Goal: Transaction & Acquisition: Purchase product/service

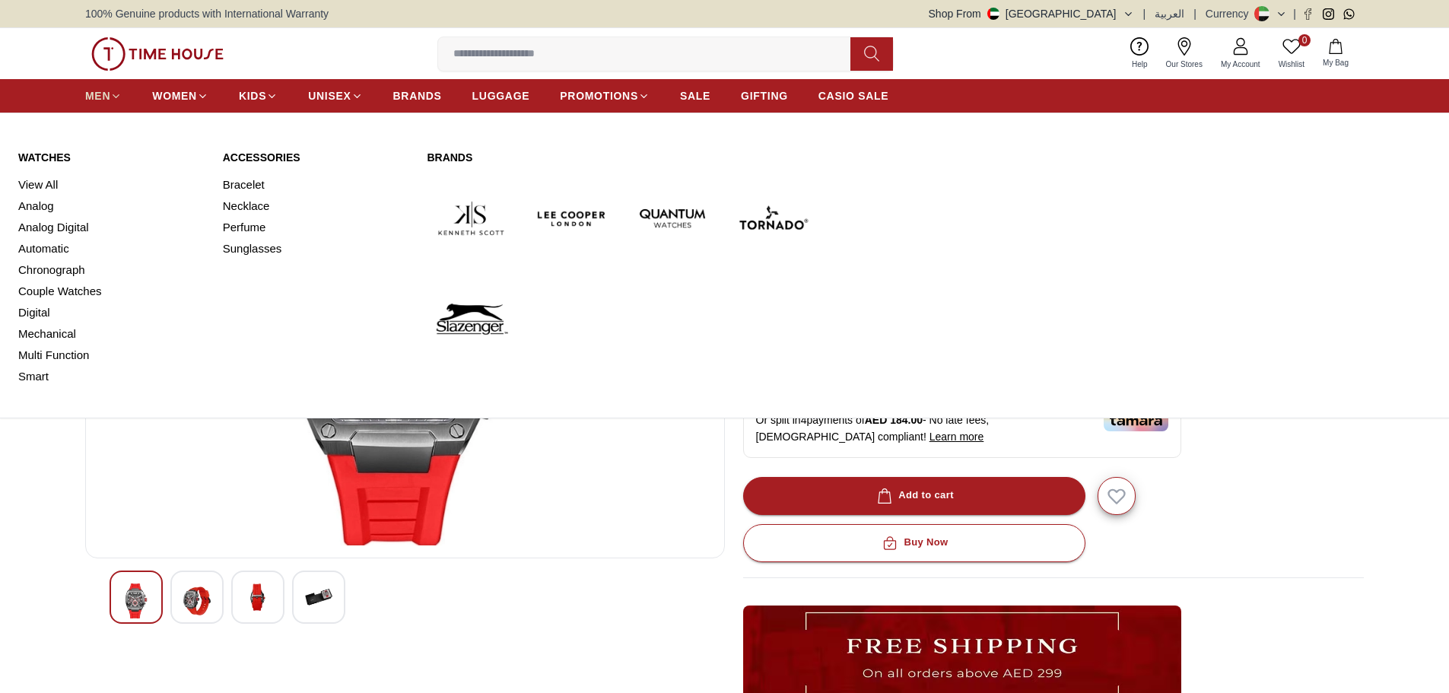
click at [102, 103] on link "MEN" at bounding box center [103, 95] width 37 height 27
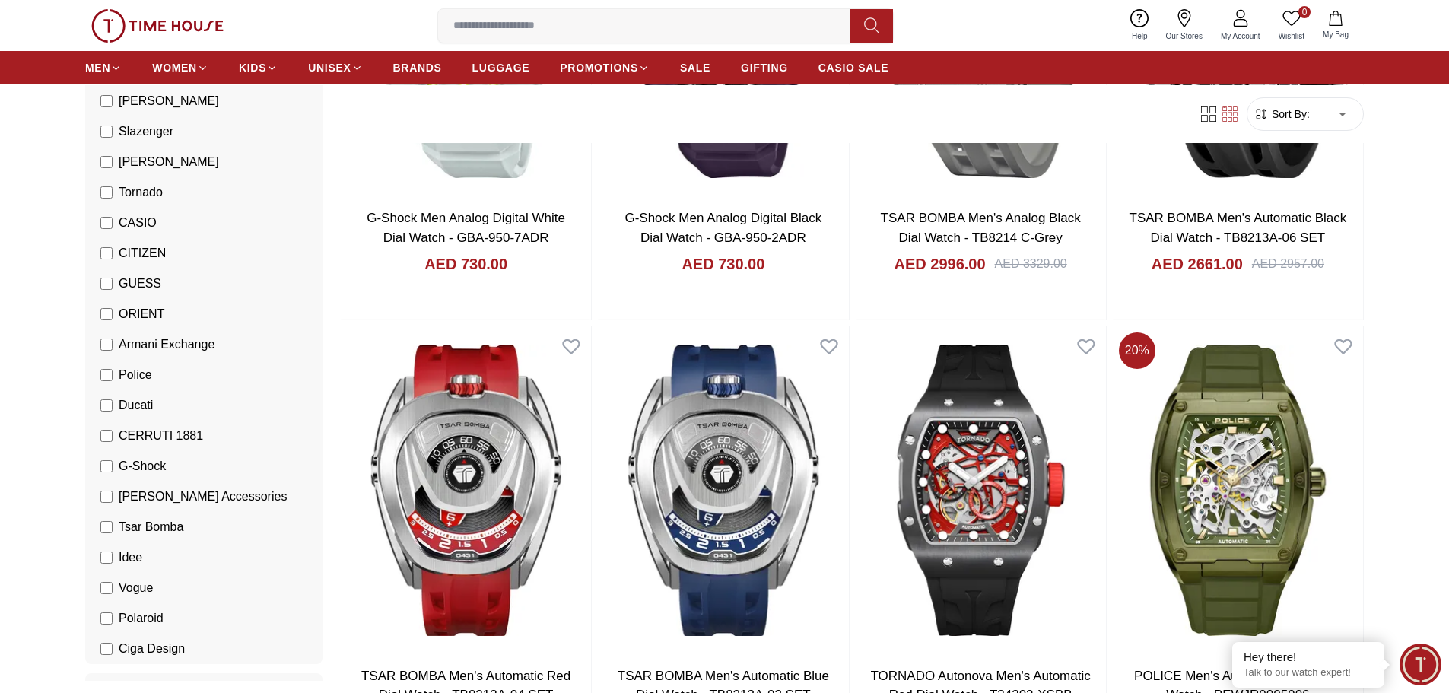
scroll to position [228, 0]
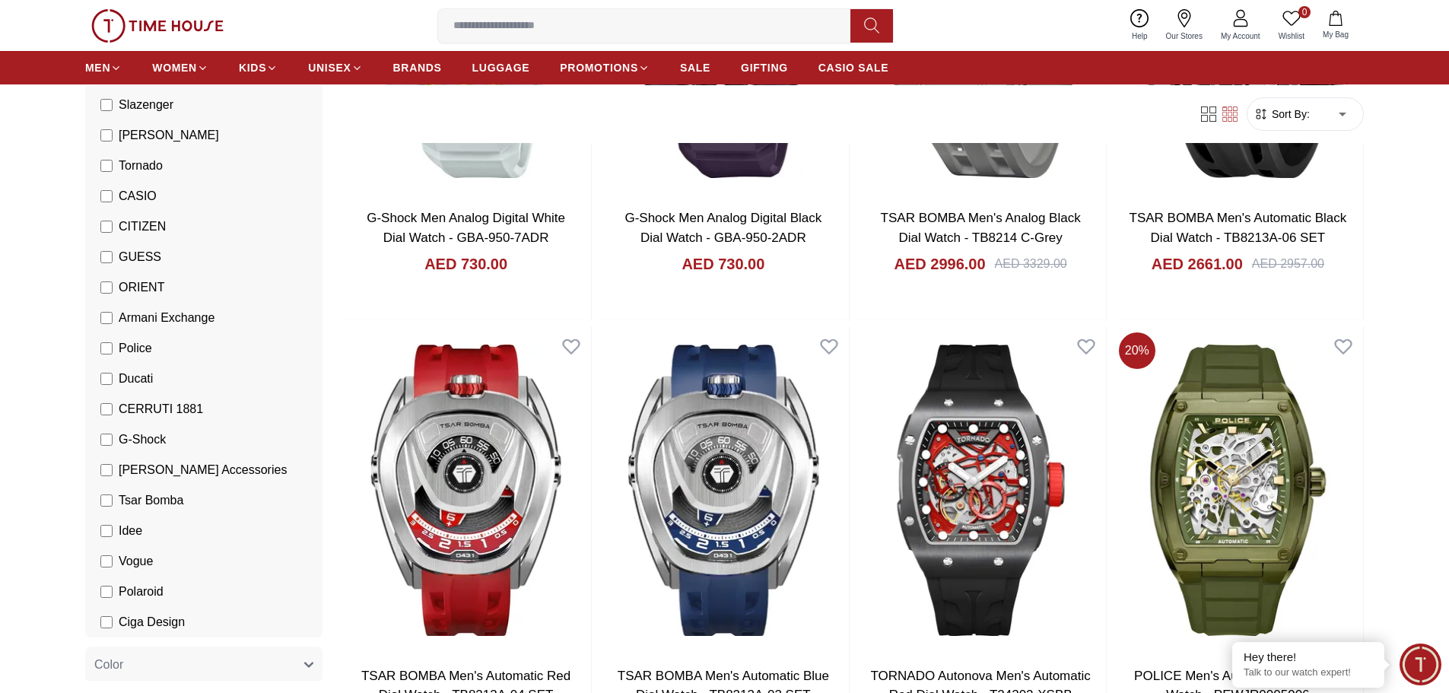
click at [100, 441] on li "G-Shock" at bounding box center [206, 439] width 231 height 30
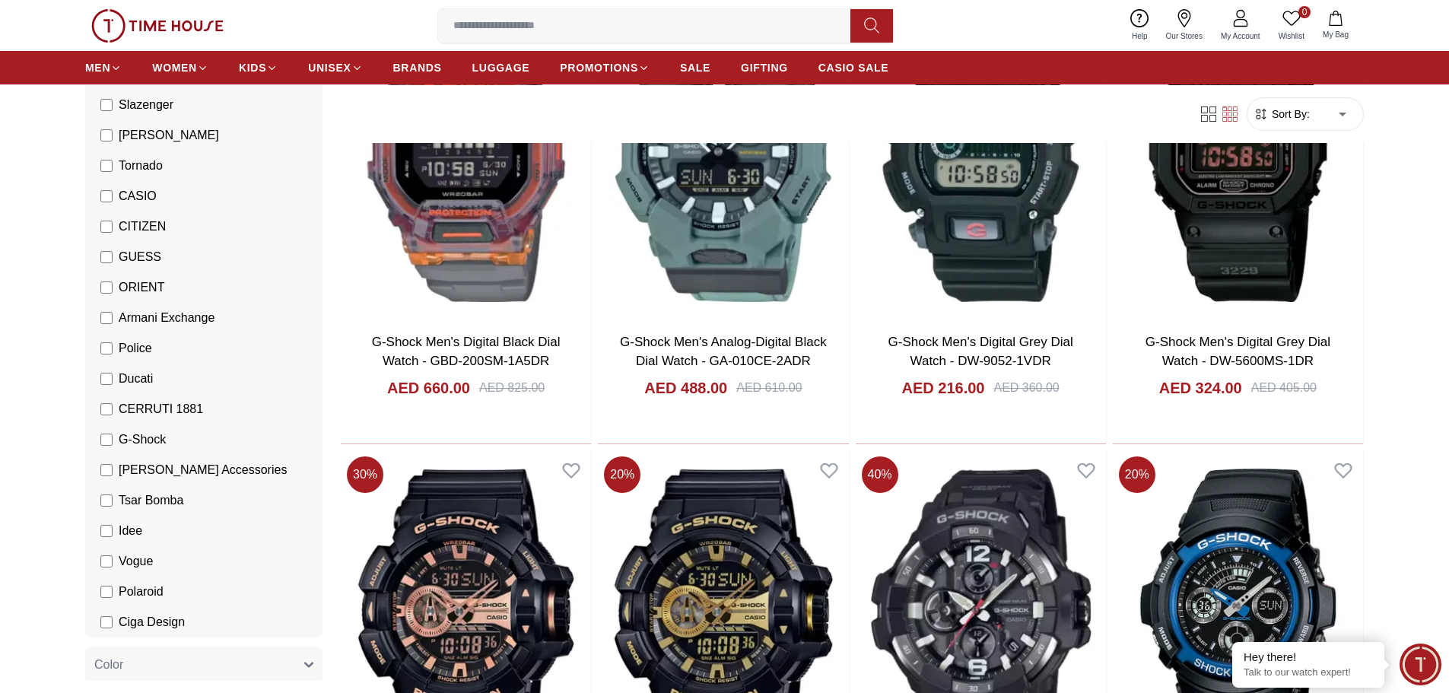
scroll to position [1977, 0]
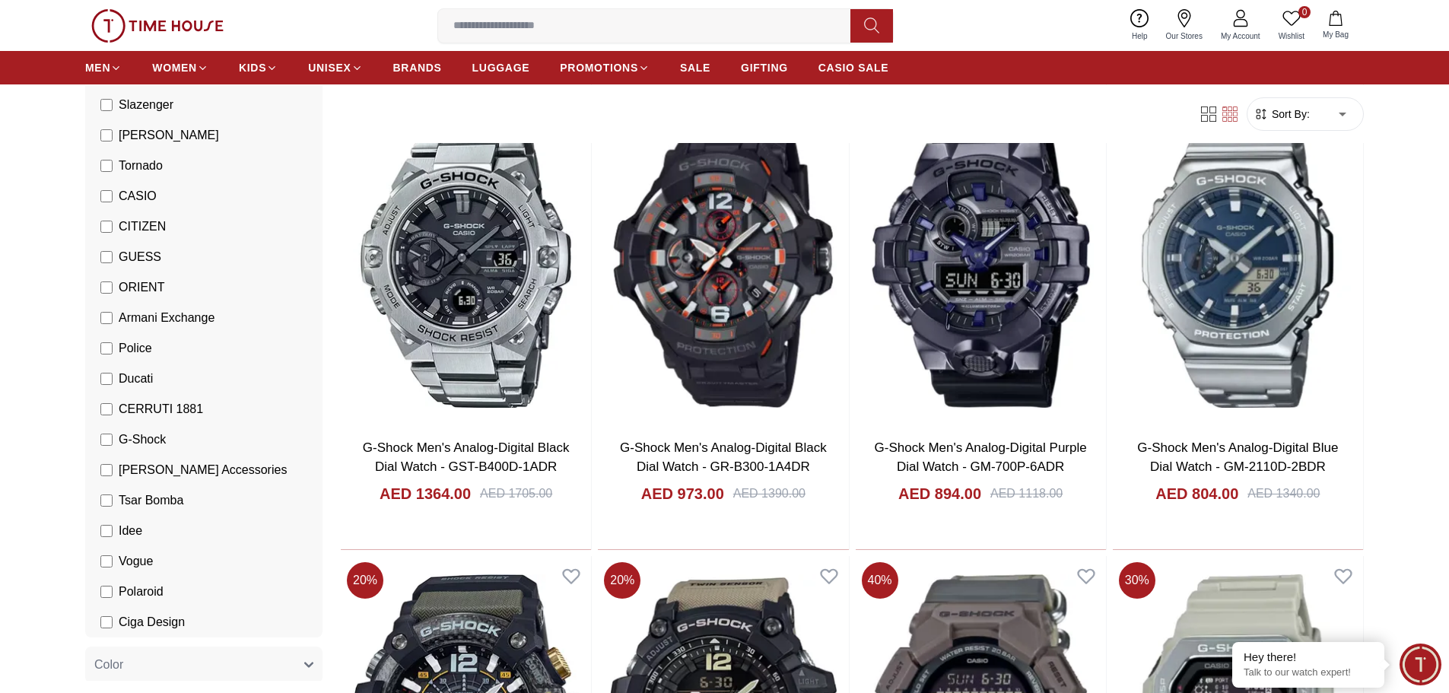
scroll to position [76, 0]
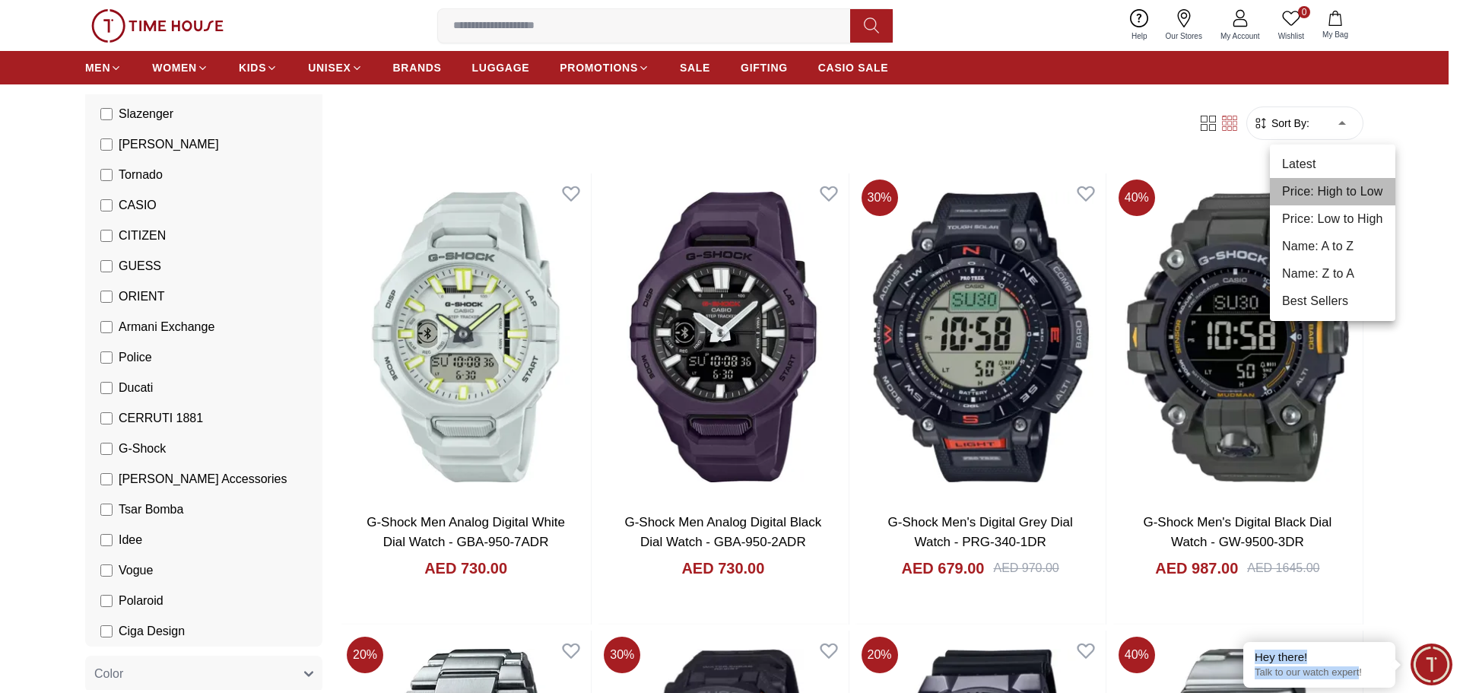
click at [1345, 194] on li "Price: High to Low" at bounding box center [1332, 191] width 125 height 27
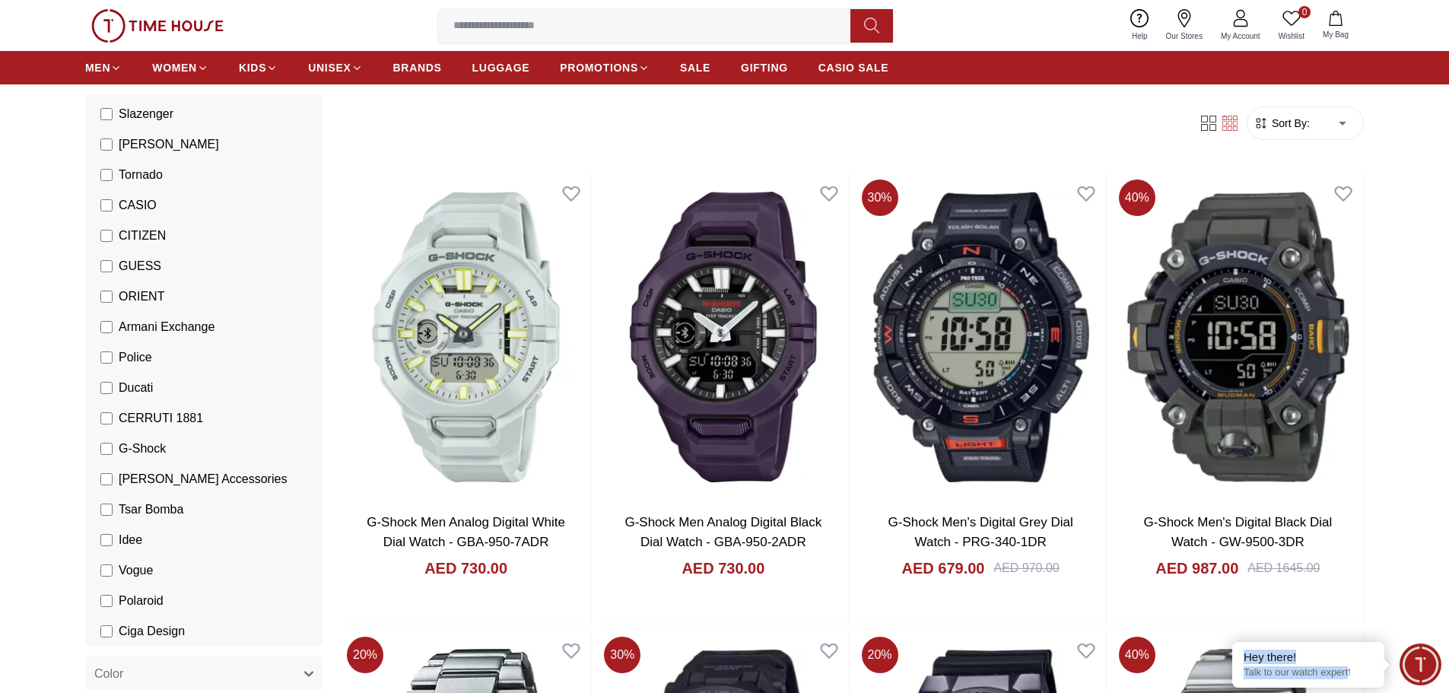
type input "*"
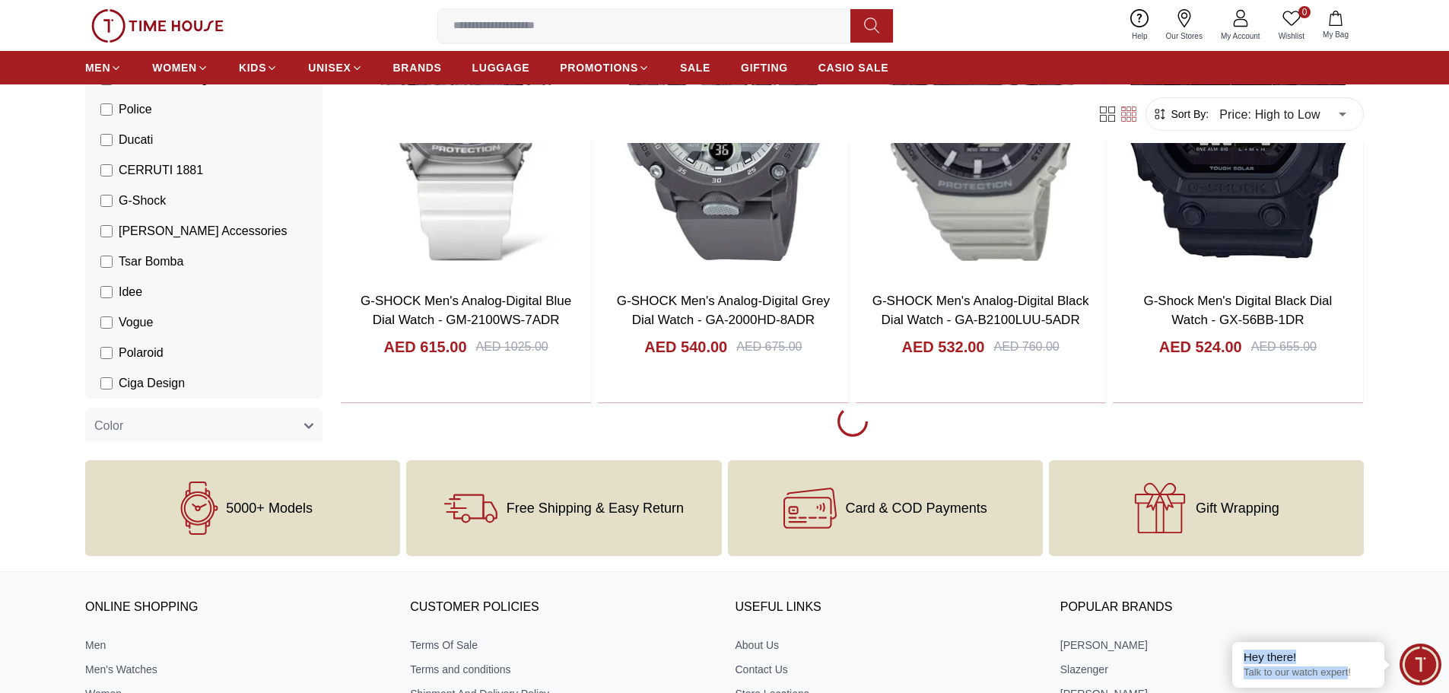
scroll to position [4639, 0]
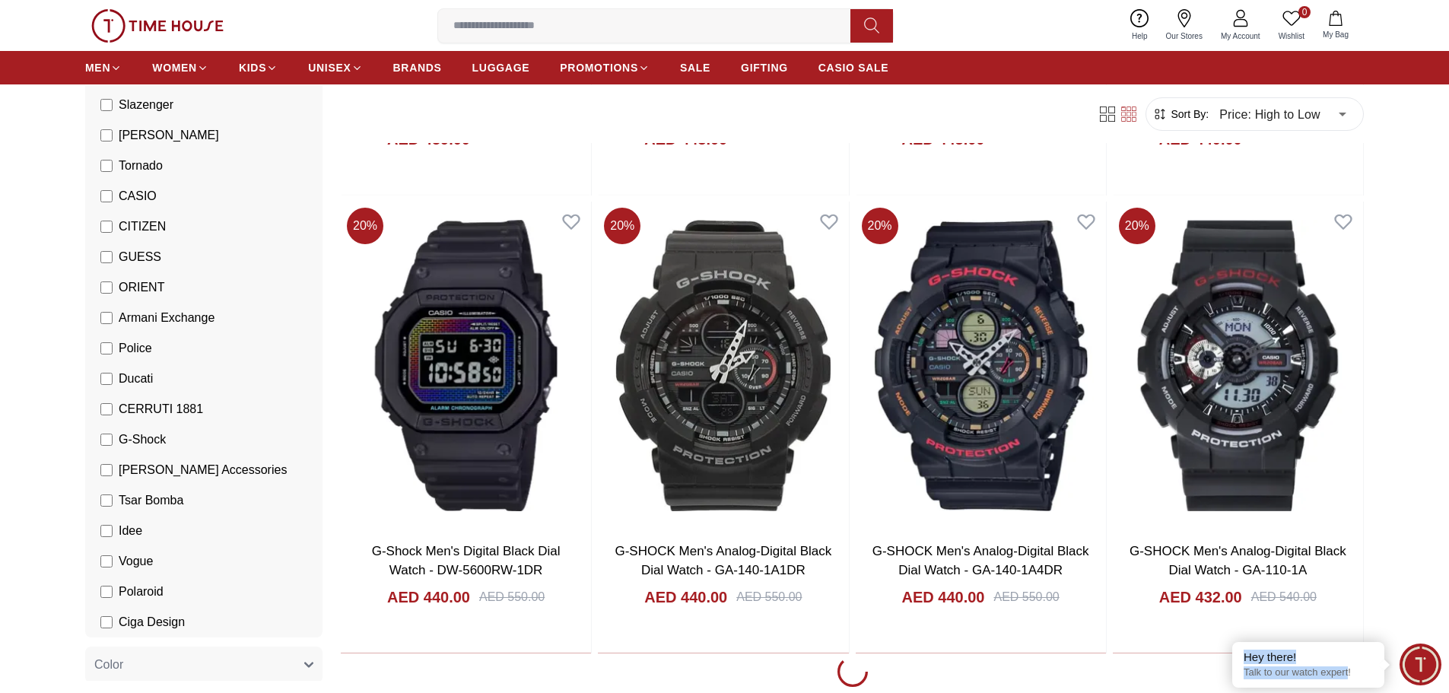
scroll to position [6997, 0]
